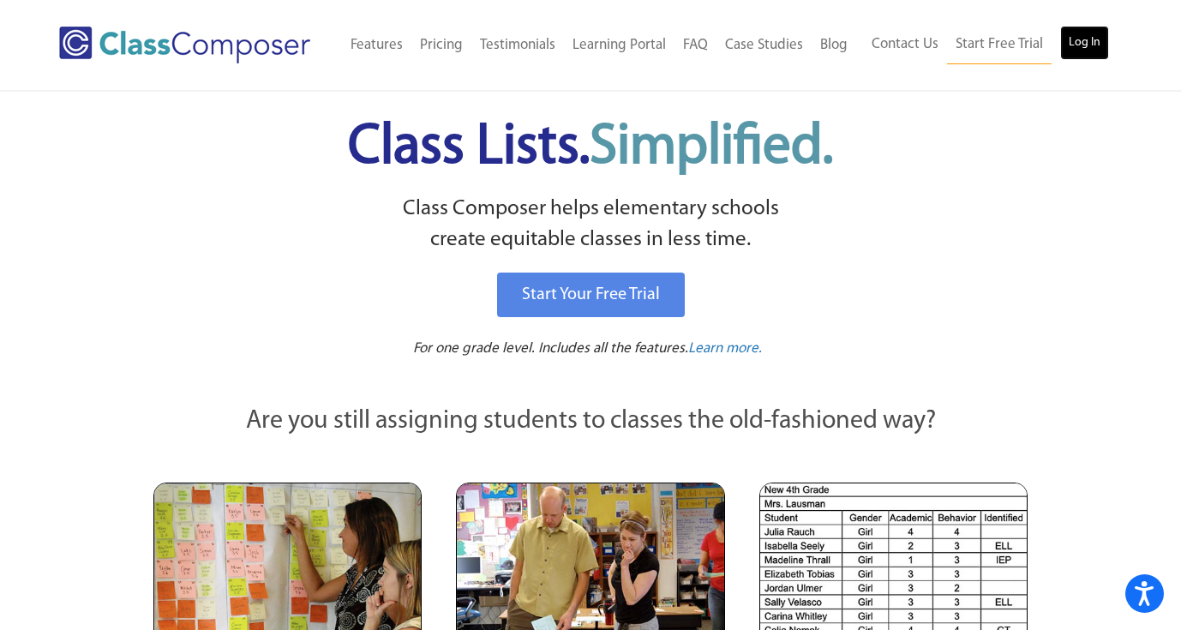
click at [1078, 33] on link "Log In" at bounding box center [1084, 43] width 49 height 34
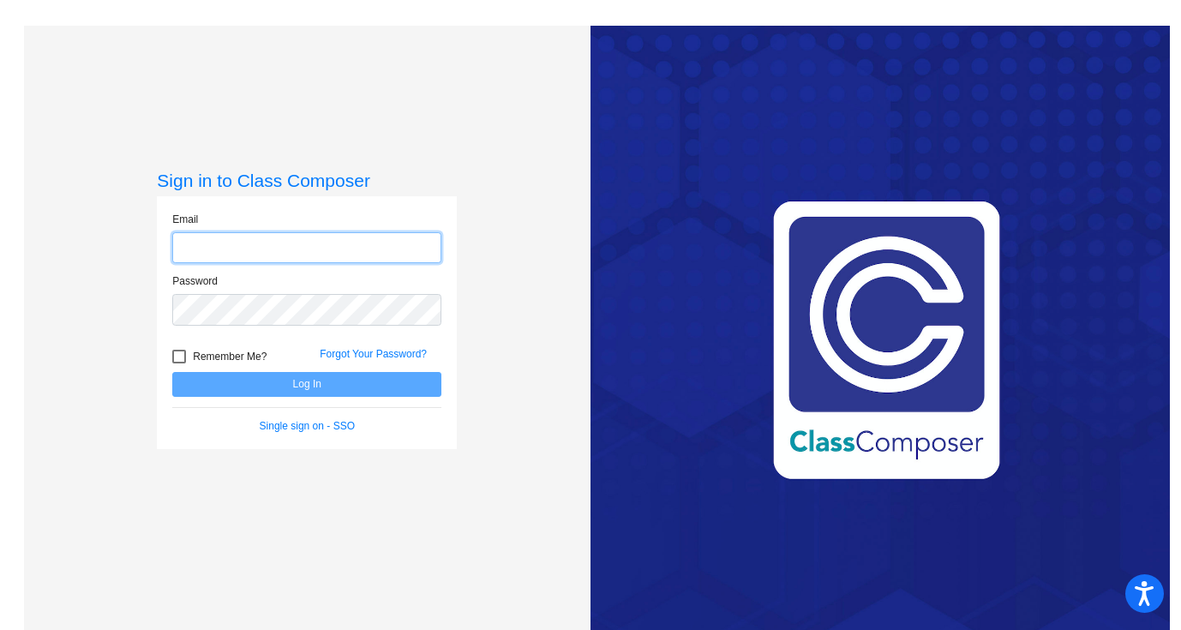
click at [342, 255] on input "email" at bounding box center [306, 248] width 269 height 32
type input "susanne.wolstenholme@asd.edu.qa"
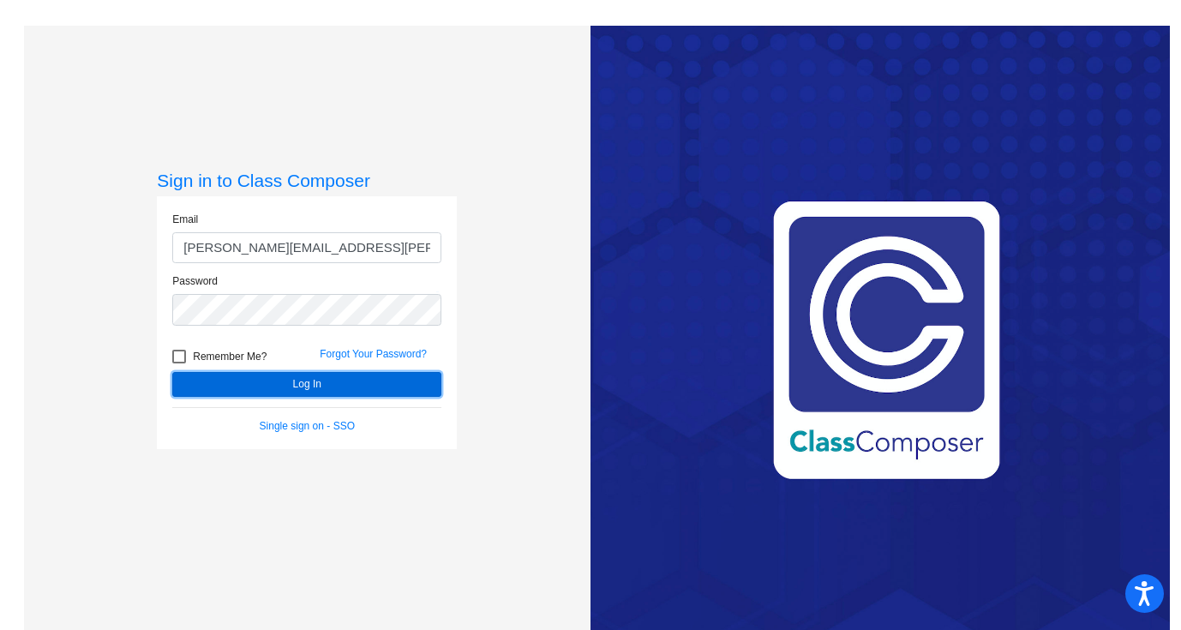
click at [321, 377] on button "Log In" at bounding box center [306, 384] width 269 height 25
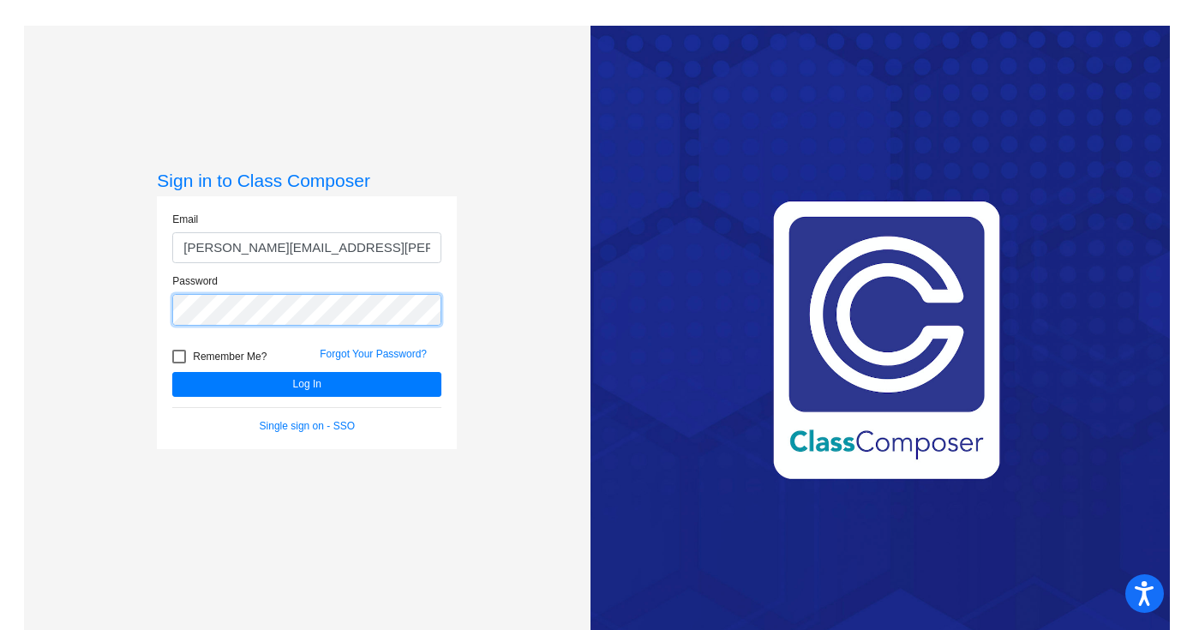
click at [26, 238] on div "Sign in to Class Composer Email susanne.wolstenholme@asd.edu.qa Password Rememb…" at bounding box center [307, 341] width 567 height 630
click at [172, 372] on button "Log In" at bounding box center [306, 384] width 269 height 25
click at [404, 356] on link "Forgot Your Password?" at bounding box center [373, 354] width 107 height 12
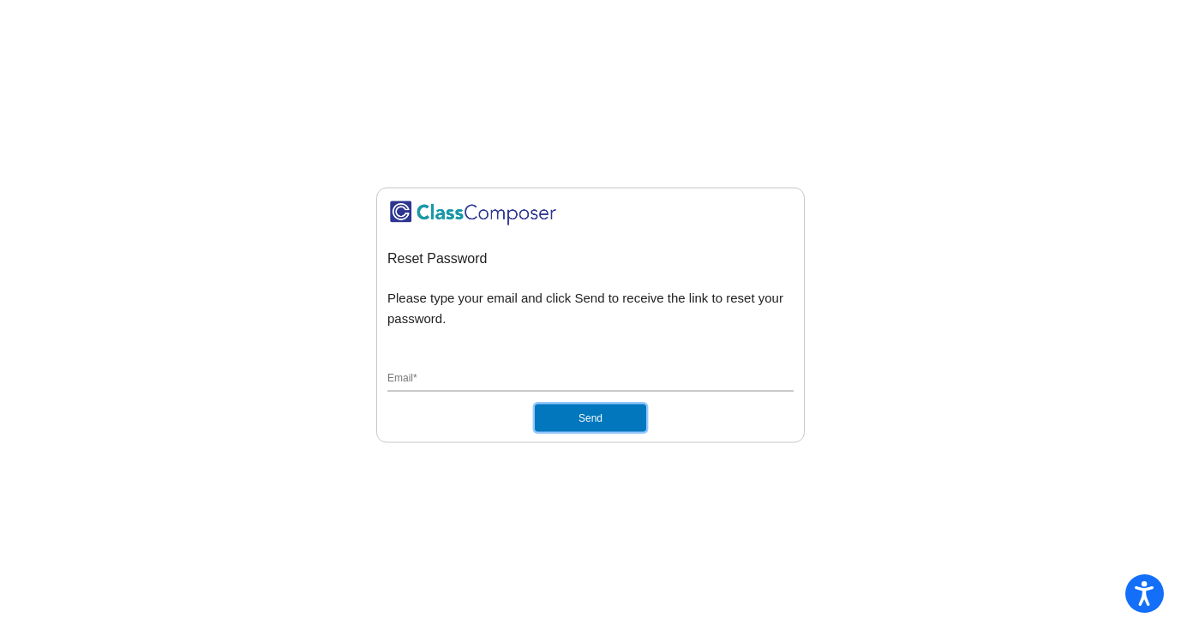
click at [608, 416] on button "Send" at bounding box center [590, 418] width 111 height 27
click at [585, 415] on button "Send" at bounding box center [590, 418] width 111 height 27
click at [460, 358] on div "Reset Password Please type your email and click Send to receive the link to res…" at bounding box center [590, 315] width 406 height 234
click at [453, 381] on input "Email *" at bounding box center [590, 379] width 406 height 15
type input "susanne.wolstenholme@asd.edu.qa"
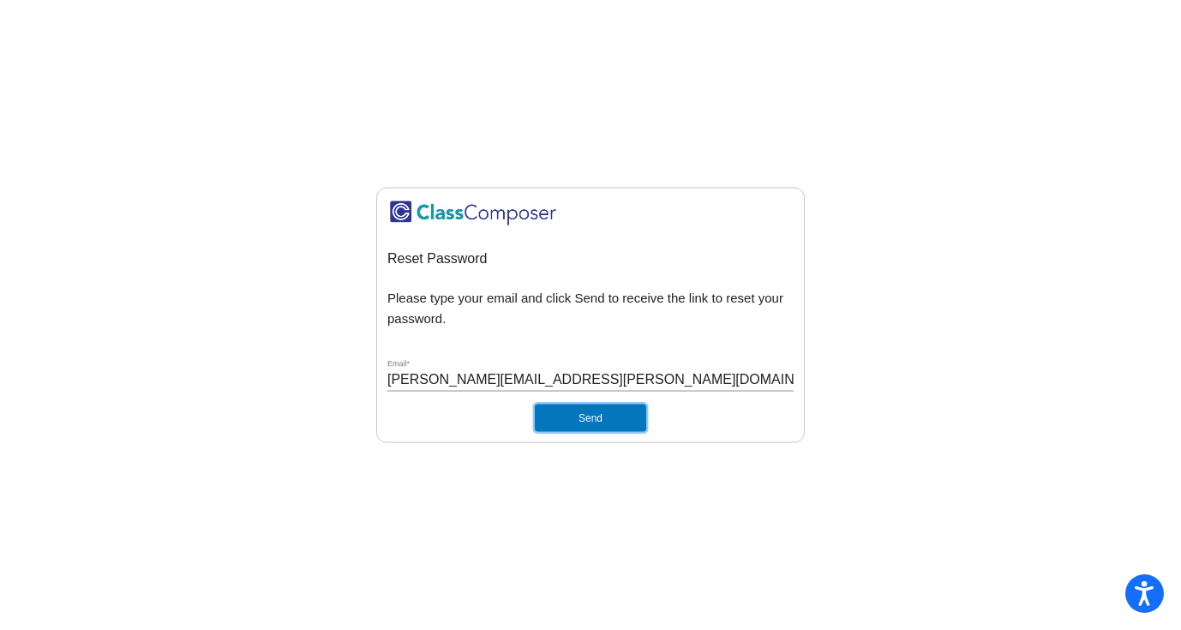
click at [586, 420] on button "Send" at bounding box center [590, 418] width 111 height 27
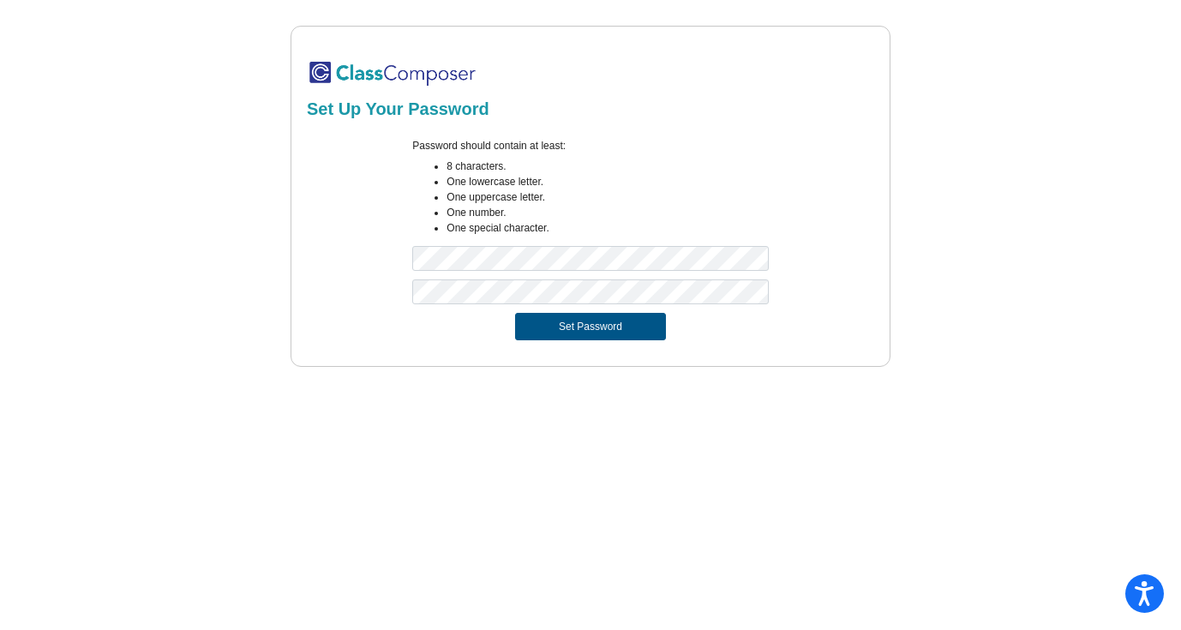
click at [547, 320] on button "Set Password" at bounding box center [590, 326] width 151 height 27
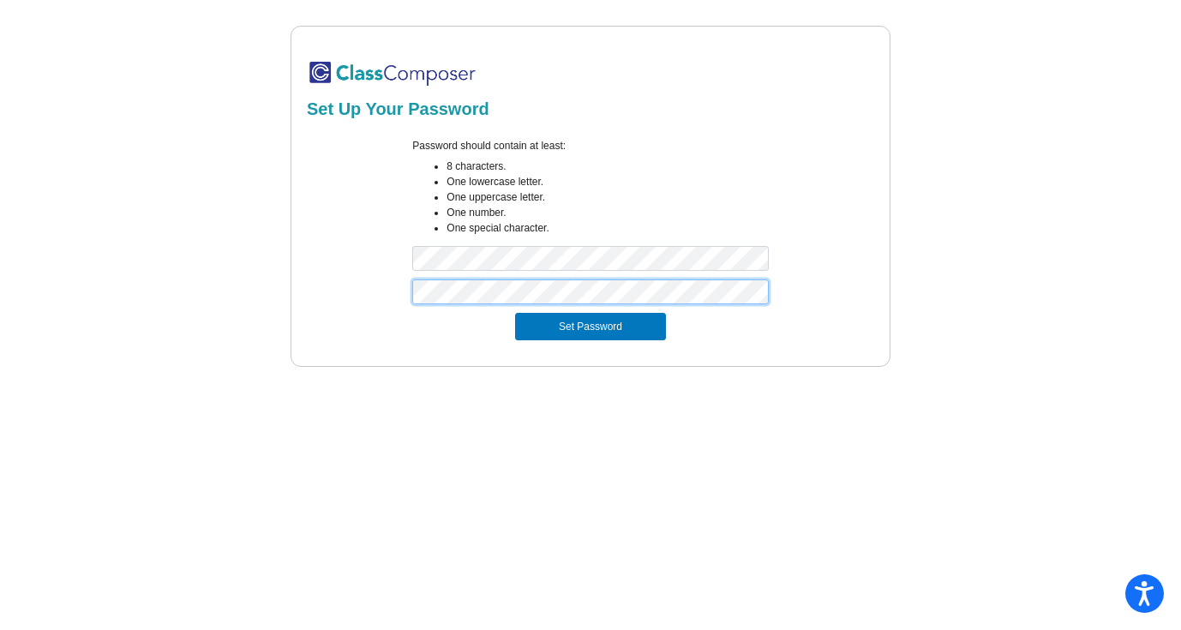
click at [294, 229] on div "Set Up Your Password Password should contain at least: 8 characters. One lowerc…" at bounding box center [591, 196] width 600 height 341
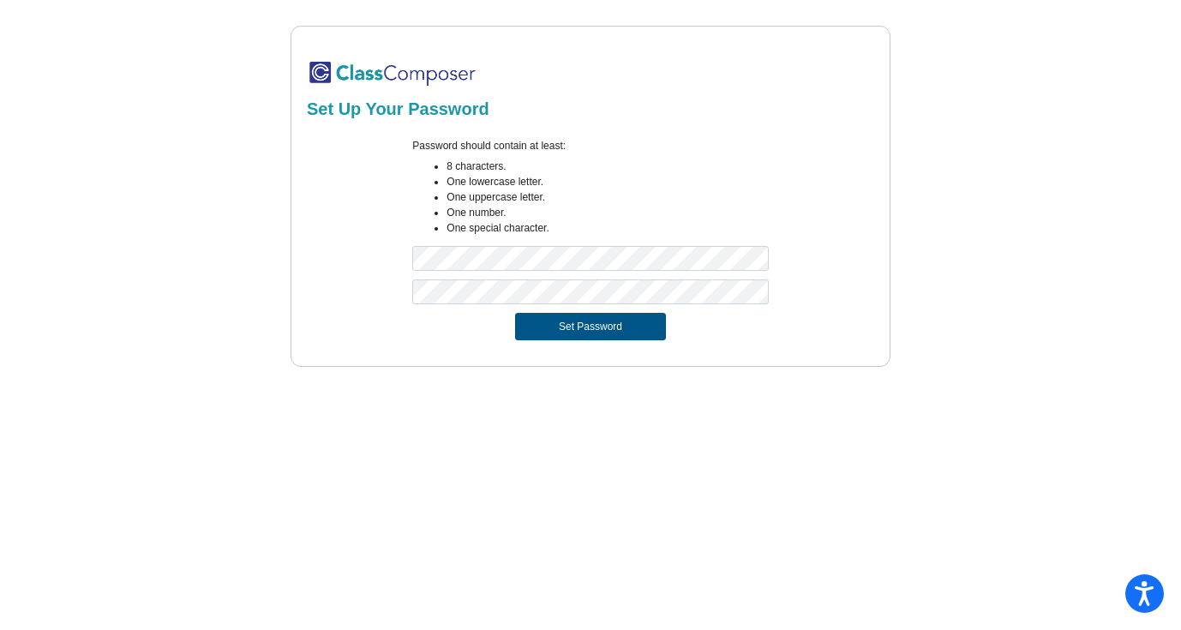
click at [625, 328] on button "Set Password" at bounding box center [590, 326] width 151 height 27
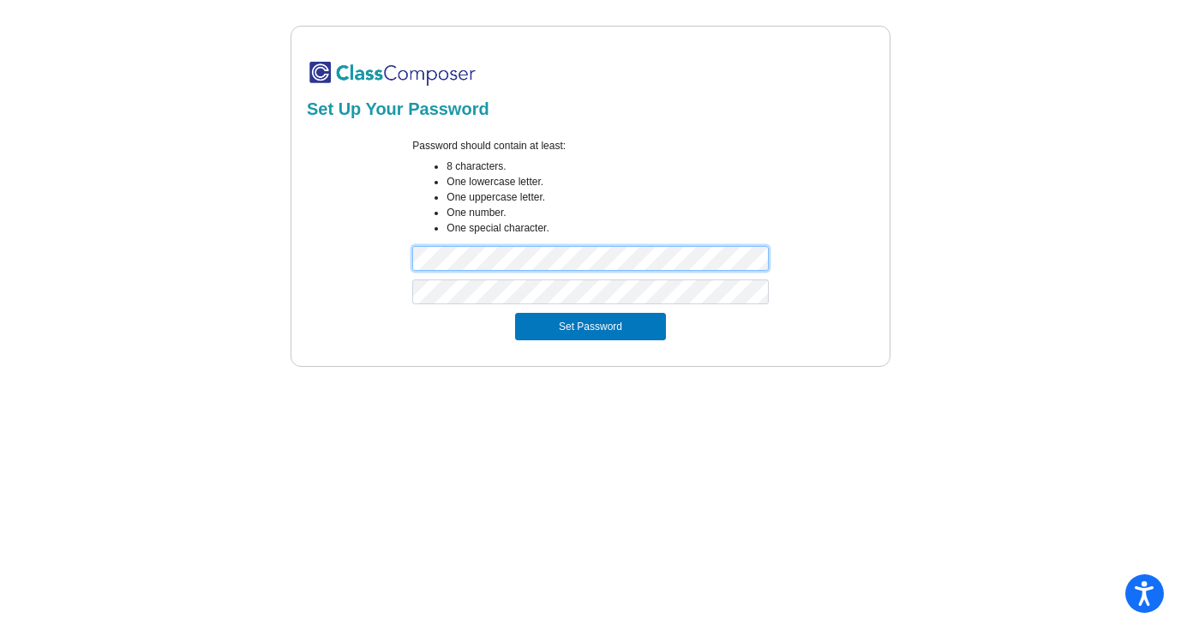
click at [187, 213] on div "Set Up Your Password Password should contain at least: 8 characters. One lowerc…" at bounding box center [591, 196] width 1134 height 341
click at [194, 228] on div "Set Up Your Password Password should contain at least: 8 characters. One lowerc…" at bounding box center [591, 196] width 1134 height 341
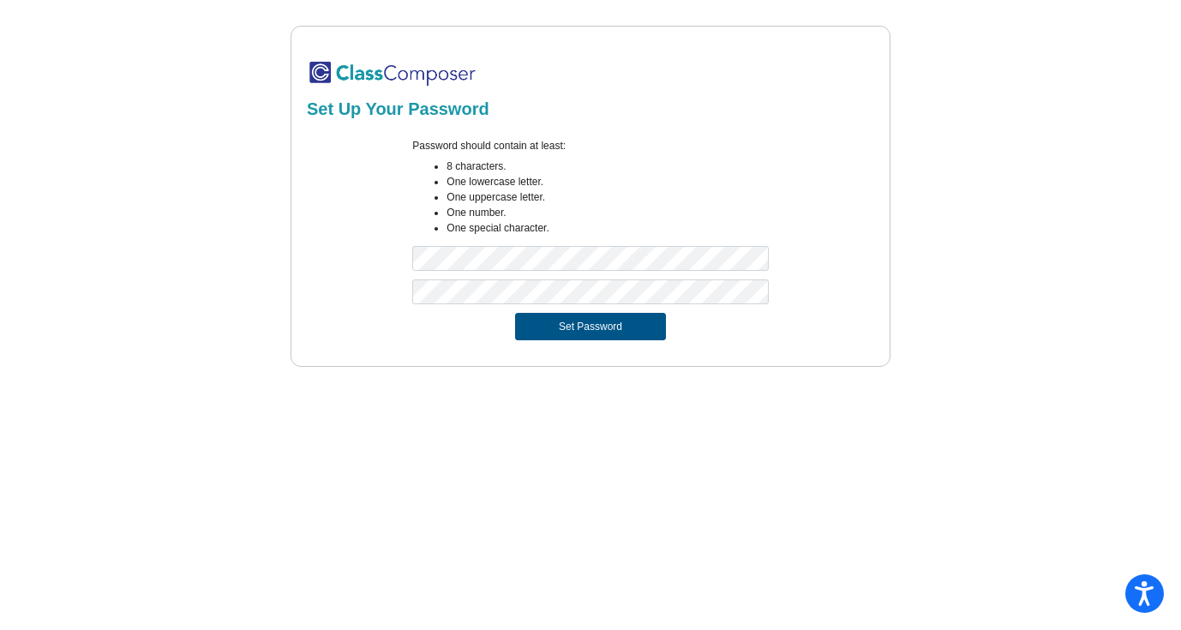
click at [580, 330] on button "Set Password" at bounding box center [590, 326] width 151 height 27
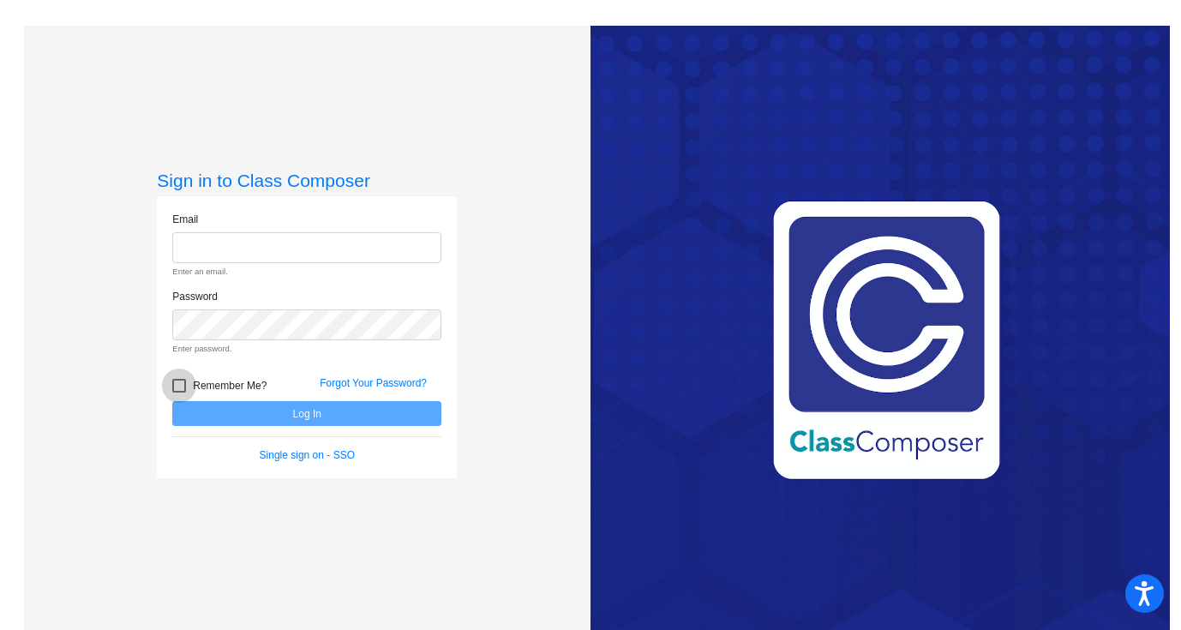
click at [183, 353] on form "Email Enter an email. Password Enter password. Remember Me? Forgot Your Passwor…" at bounding box center [306, 338] width 269 height 252
click at [179, 385] on div at bounding box center [179, 386] width 14 height 14
click at [179, 393] on input "Remember Me?" at bounding box center [178, 393] width 1 height 1
checkbox input "true"
click at [223, 244] on input "email" at bounding box center [306, 248] width 269 height 32
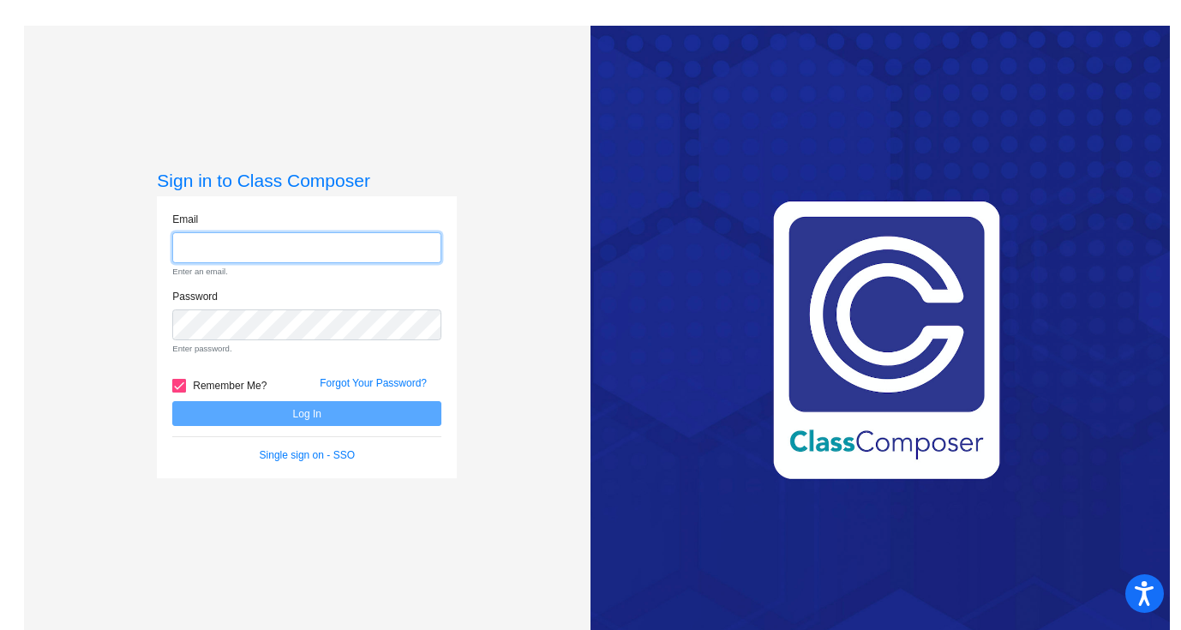
type input "susanne.wolstenholme@asd.edu.qa"
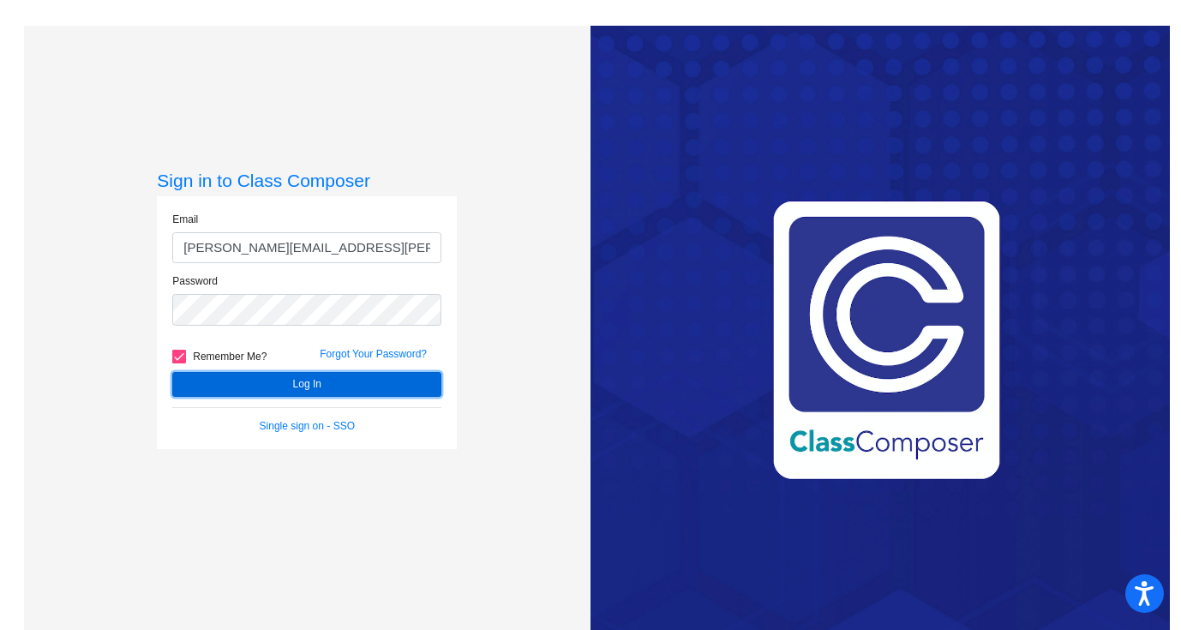
click at [283, 387] on button "Log In" at bounding box center [306, 384] width 269 height 25
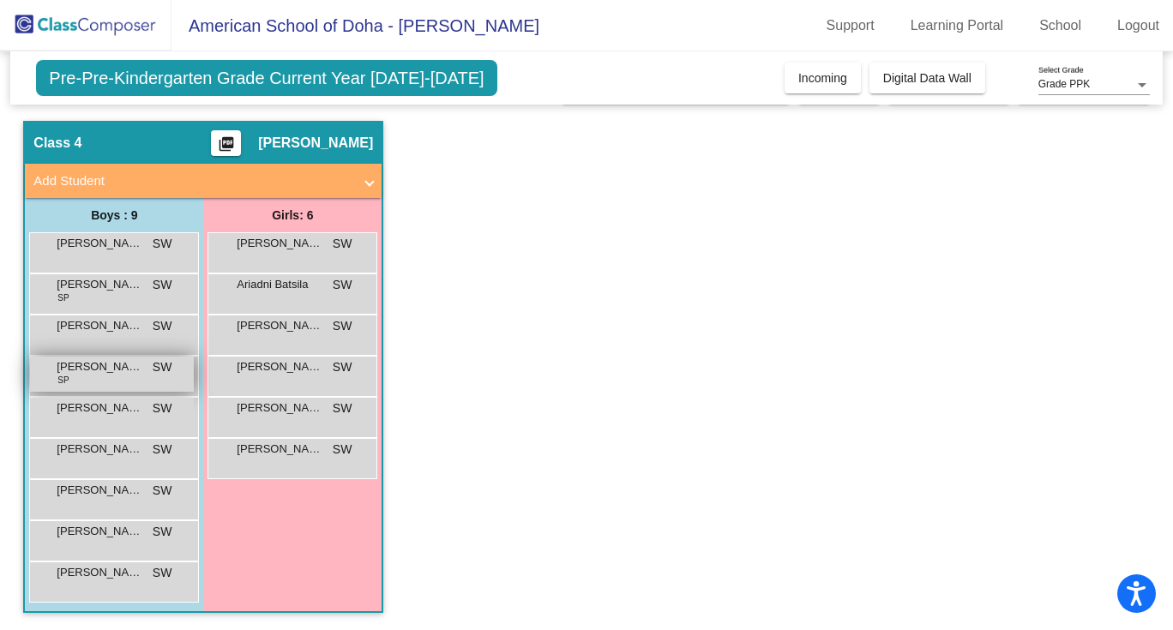
click at [81, 371] on span "Ilyas Haidar" at bounding box center [100, 366] width 86 height 17
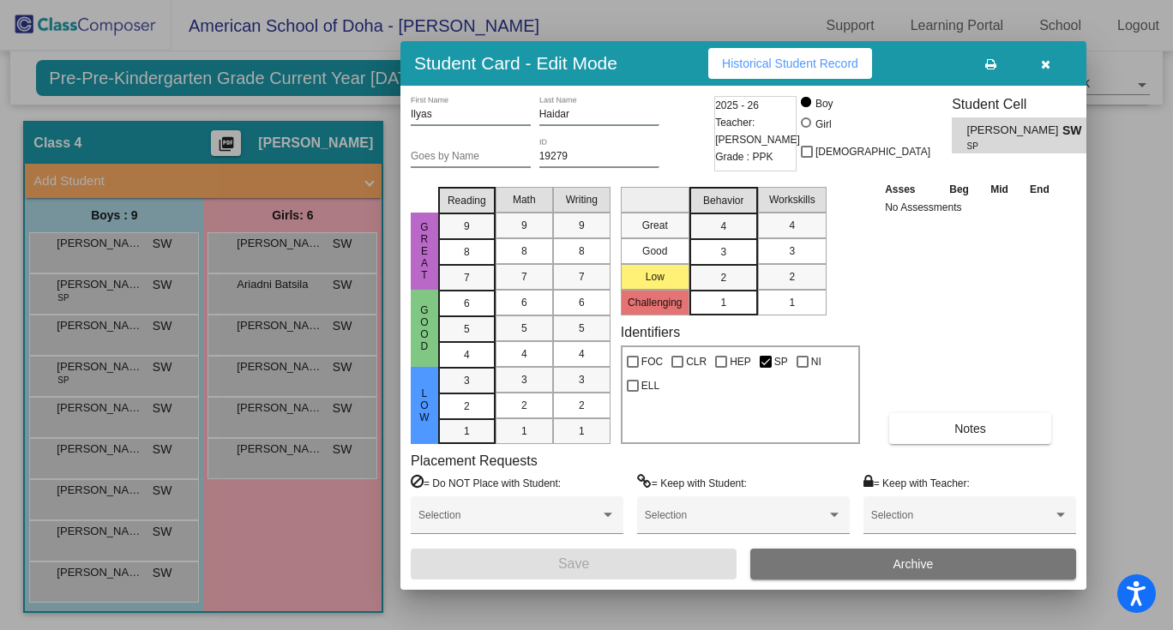
click at [967, 134] on span "Ilyas Haidar" at bounding box center [1014, 131] width 95 height 18
click at [985, 434] on span "Notes" at bounding box center [970, 429] width 32 height 14
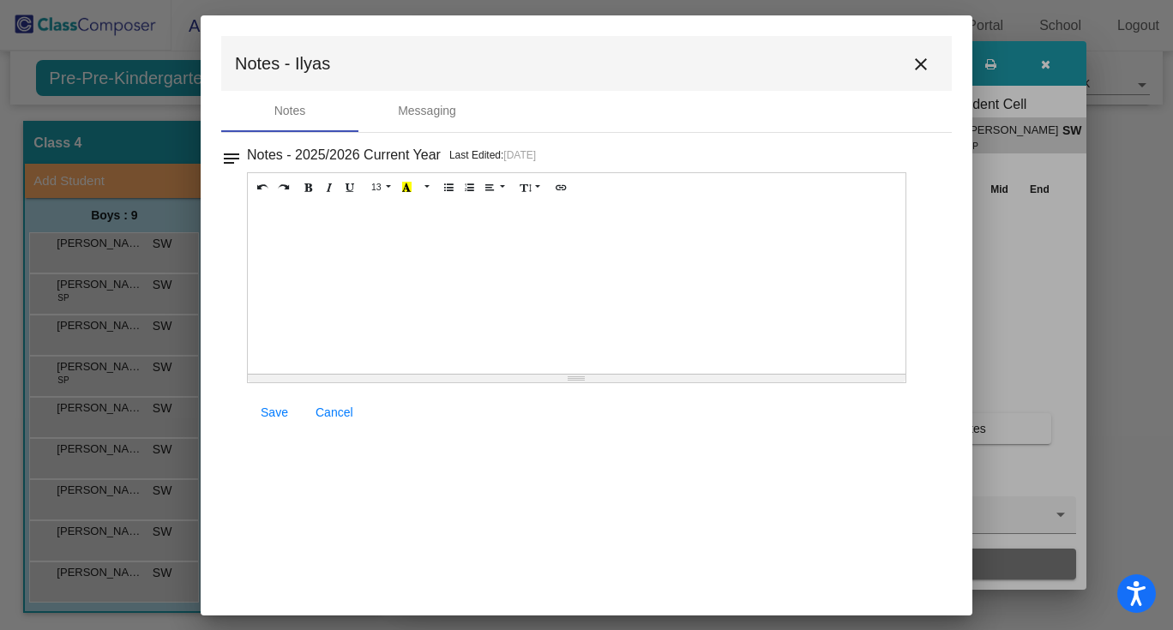
click at [926, 58] on mat-icon "close" at bounding box center [920, 64] width 21 height 21
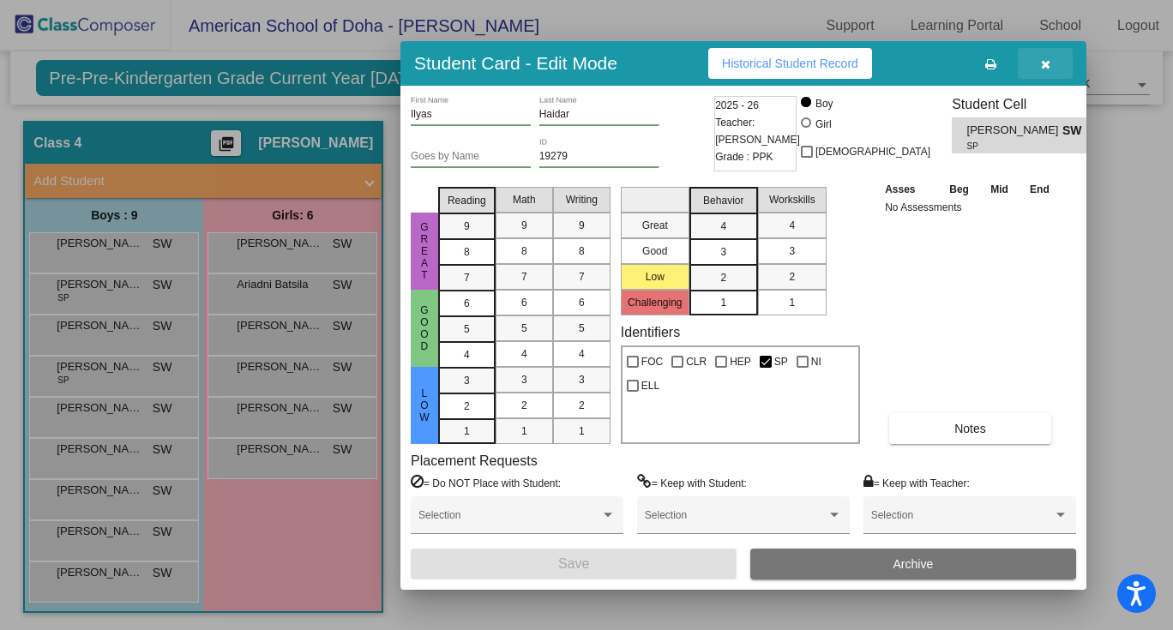
click at [1041, 64] on icon "button" at bounding box center [1045, 64] width 9 height 12
